Goal: Task Accomplishment & Management: Complete application form

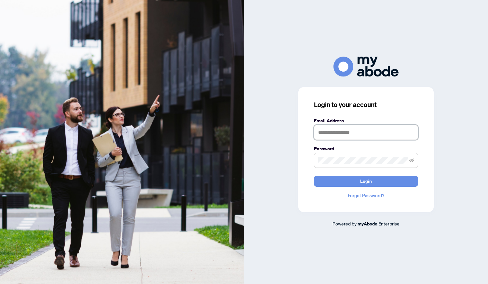
type input "**********"
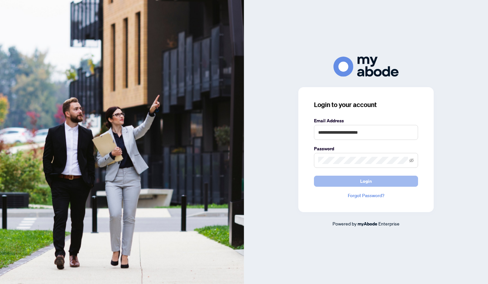
click at [370, 182] on span "Login" at bounding box center [366, 181] width 12 height 10
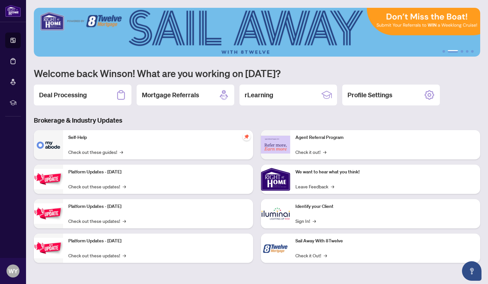
click at [186, 101] on div "Mortgage Referrals" at bounding box center [186, 95] width 98 height 21
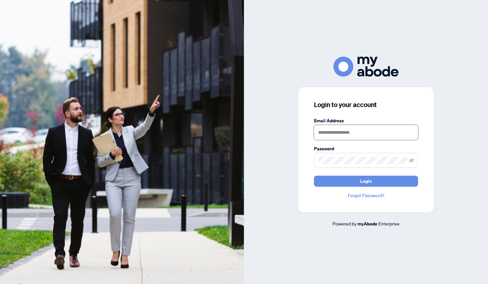
type input "**********"
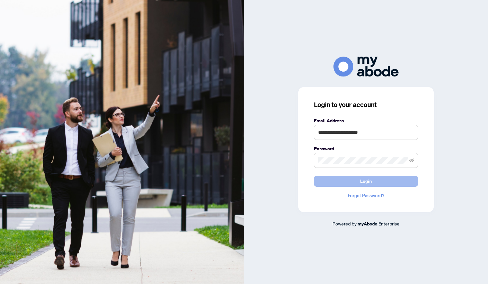
click at [377, 181] on button "Login" at bounding box center [366, 181] width 104 height 11
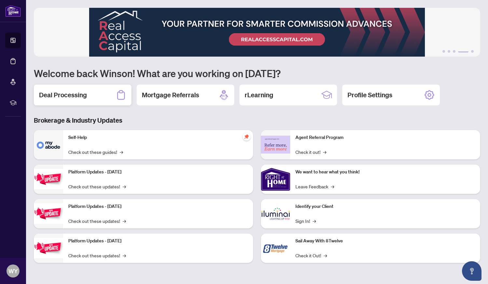
click at [77, 96] on h2 "Deal Processing" at bounding box center [63, 94] width 48 height 9
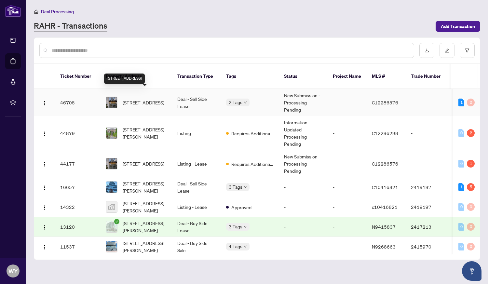
click at [135, 99] on span "[STREET_ADDRESS]" at bounding box center [144, 102] width 42 height 7
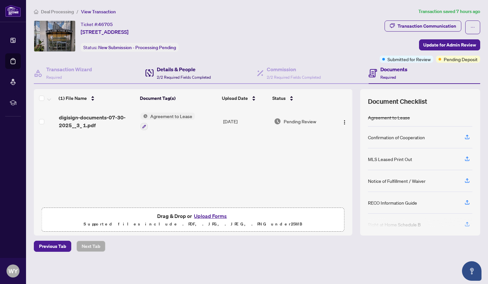
click at [175, 69] on h4 "Details & People" at bounding box center [184, 69] width 54 height 8
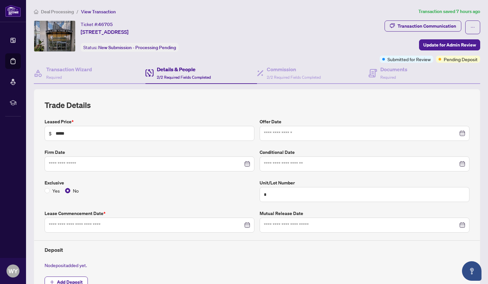
type input "**********"
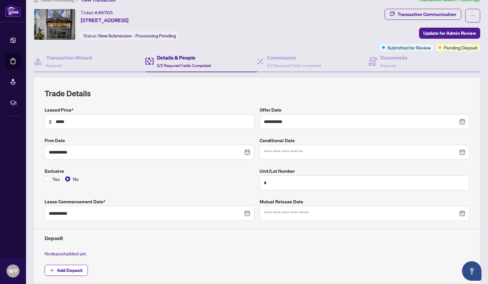
scroll to position [21, 0]
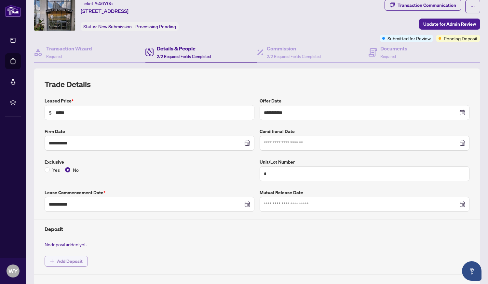
click at [67, 261] on span "Add Deposit" at bounding box center [70, 261] width 26 height 10
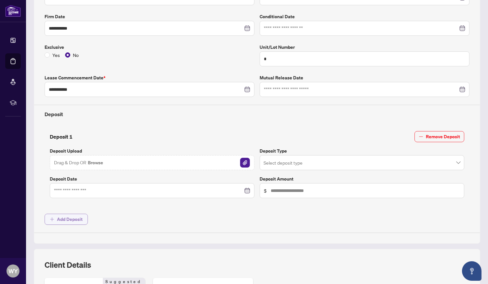
scroll to position [137, 0]
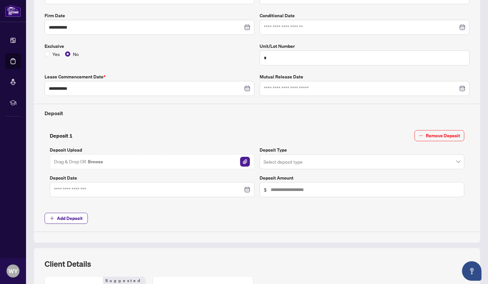
click at [240, 163] on img "button" at bounding box center [245, 162] width 10 height 10
click at [242, 161] on img "button" at bounding box center [245, 162] width 10 height 10
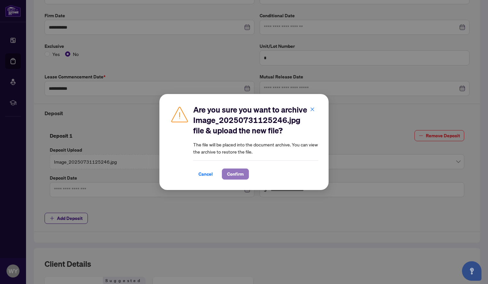
click at [236, 179] on span "Confirm" at bounding box center [235, 174] width 17 height 10
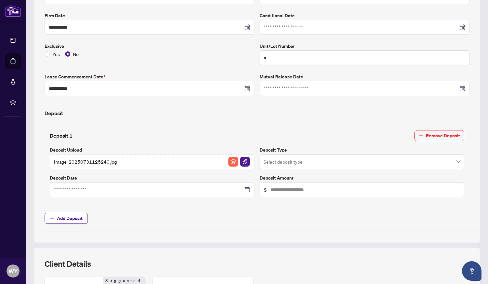
click at [244, 162] on img "button" at bounding box center [245, 162] width 10 height 10
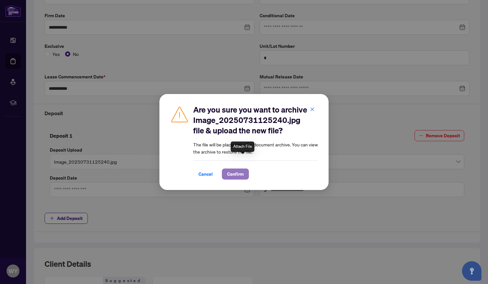
click at [234, 179] on span "Confirm" at bounding box center [235, 174] width 17 height 10
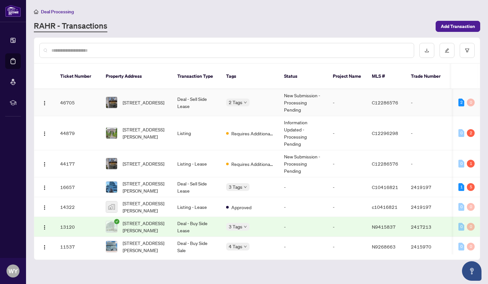
drag, startPoint x: 51, startPoint y: 0, endPoint x: 148, endPoint y: 94, distance: 134.2
click at [148, 99] on span "[STREET_ADDRESS]" at bounding box center [144, 102] width 42 height 7
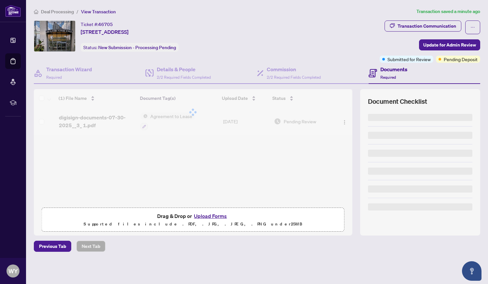
click at [148, 94] on div at bounding box center [193, 112] width 318 height 46
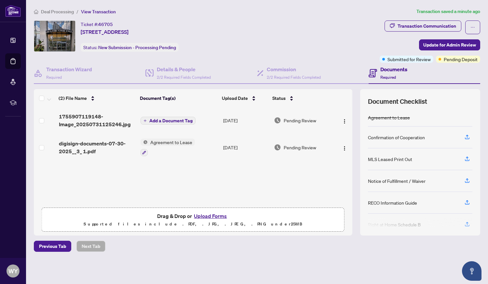
scroll to position [0, 0]
click at [183, 69] on h4 "Details & People" at bounding box center [184, 69] width 54 height 8
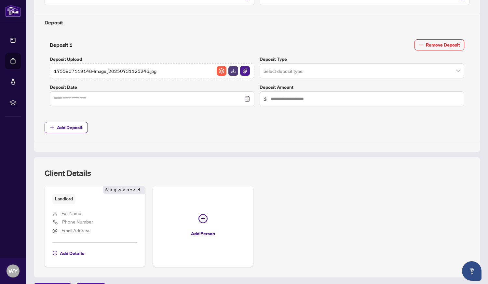
scroll to position [223, 0]
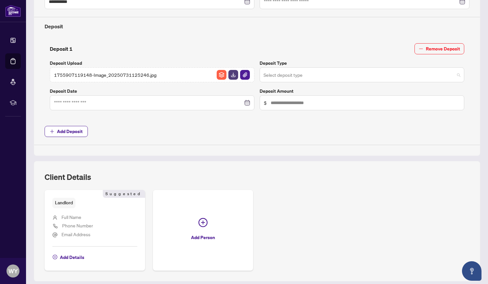
click at [450, 74] on span at bounding box center [361, 75] width 197 height 12
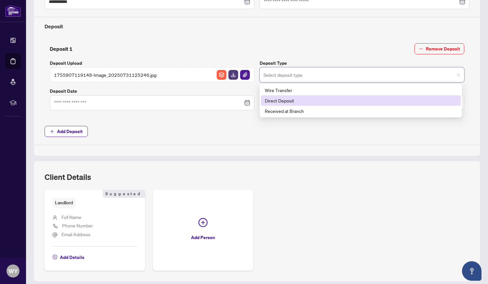
click at [288, 98] on div "Direct Deposit" at bounding box center [361, 100] width 192 height 7
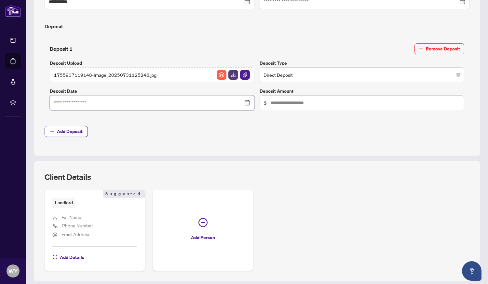
click at [219, 105] on input at bounding box center [148, 102] width 189 height 7
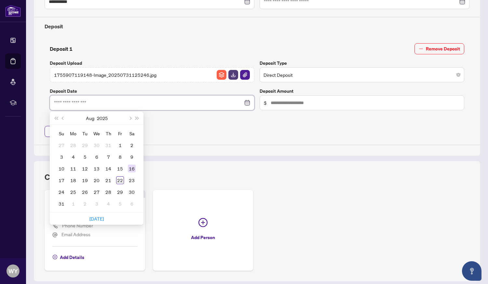
type input "**********"
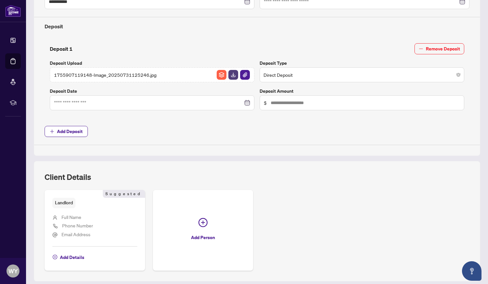
click at [177, 128] on span "Add Deposit" at bounding box center [257, 131] width 424 height 11
click at [107, 101] on input at bounding box center [148, 102] width 189 height 7
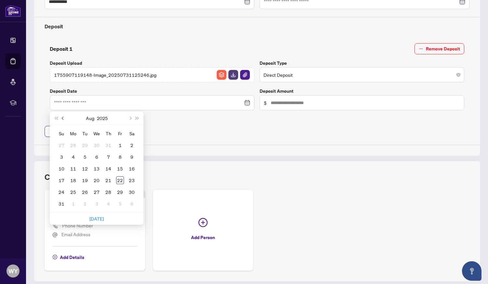
click at [62, 116] on span "Previous month (PageUp)" at bounding box center [63, 117] width 3 height 3
type input "**********"
click at [108, 191] on div "31" at bounding box center [108, 192] width 8 height 8
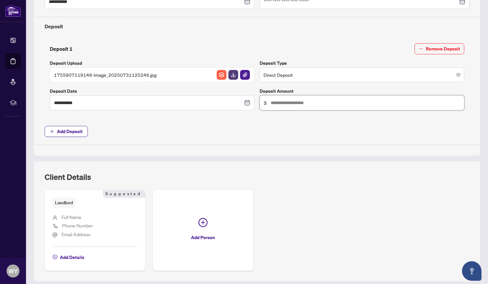
click at [292, 105] on input "text" at bounding box center [364, 102] width 189 height 7
type input "*****"
click at [241, 76] on img "button" at bounding box center [245, 75] width 10 height 10
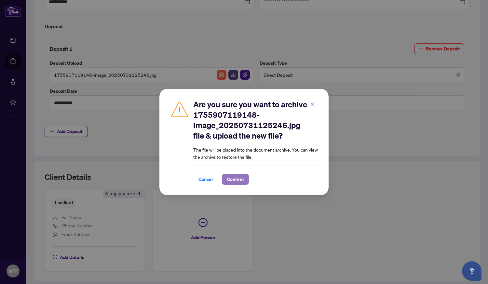
click at [234, 179] on span "Confirm" at bounding box center [235, 179] width 17 height 10
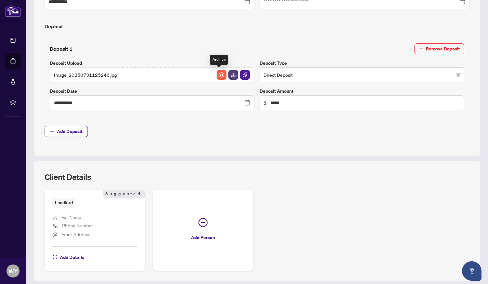
click at [219, 73] on img "button" at bounding box center [221, 75] width 10 height 10
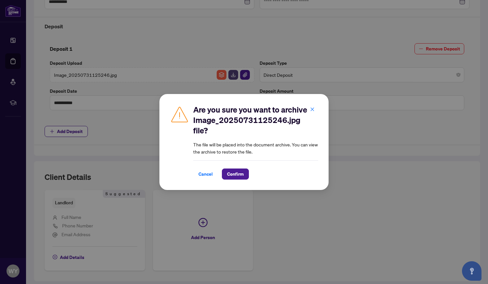
click at [178, 48] on div "Are you sure you want to archive Image_20250731125246.jpg file? The file will b…" at bounding box center [244, 142] width 488 height 284
click at [201, 179] on span "Cancel" at bounding box center [205, 174] width 14 height 10
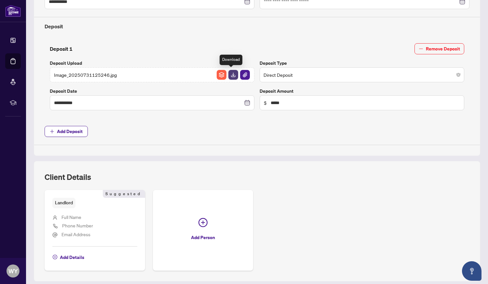
click at [229, 72] on img "button" at bounding box center [233, 75] width 10 height 10
click at [127, 75] on div "Image_20250731125246.jpg" at bounding box center [152, 74] width 204 height 15
click at [85, 71] on span "Image_20250731125246.jpg" at bounding box center [85, 74] width 63 height 7
click at [86, 72] on span "Image_20250731125246.jpg" at bounding box center [85, 74] width 63 height 7
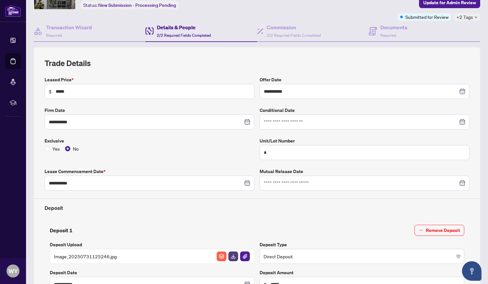
scroll to position [0, 0]
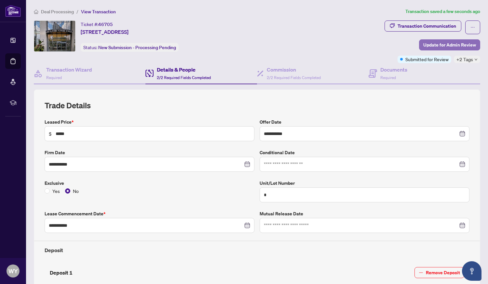
click at [446, 45] on span "Update for Admin Review" at bounding box center [449, 45] width 53 height 10
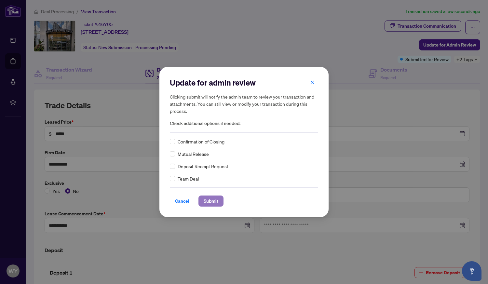
click at [212, 201] on span "Submit" at bounding box center [210, 201] width 15 height 10
